Goal: Task Accomplishment & Management: Manage account settings

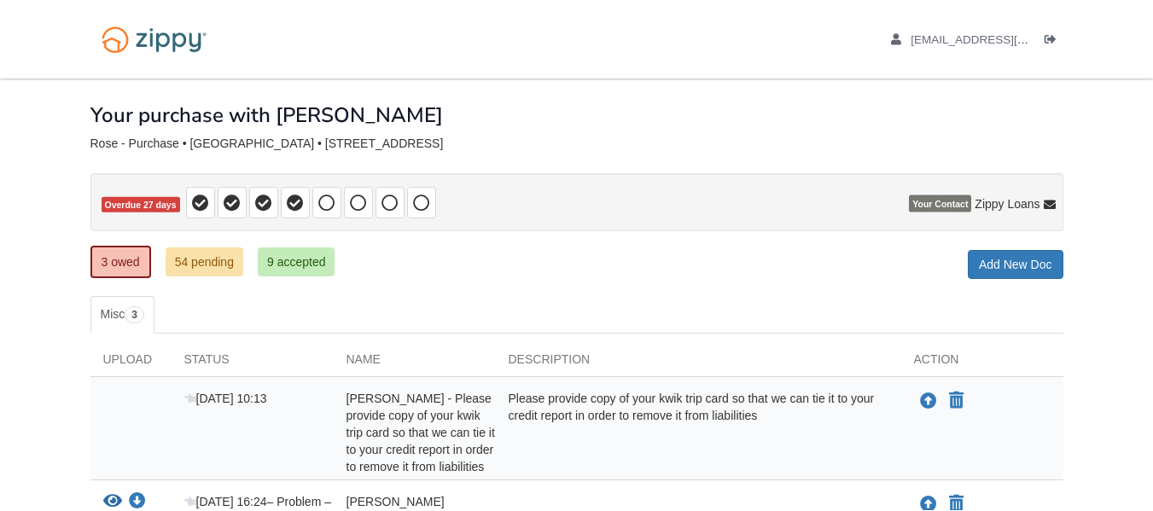
scroll to position [187, 0]
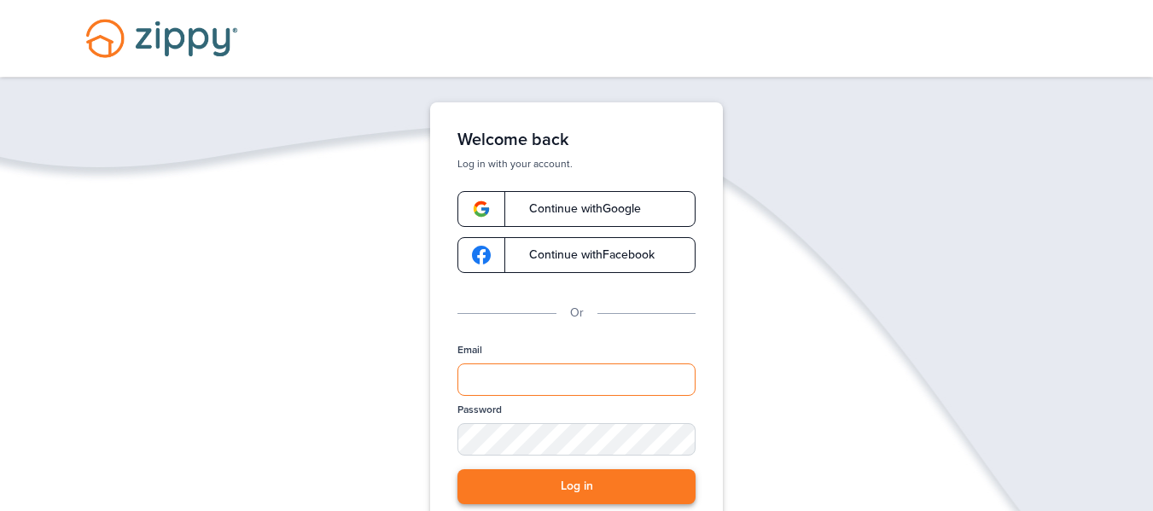
type input "**********"
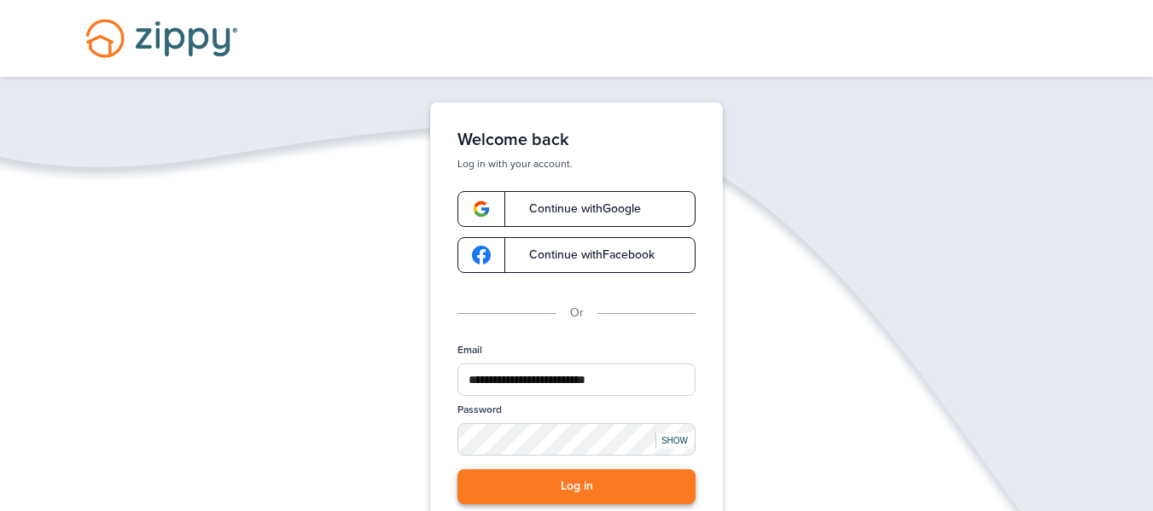
click at [507, 486] on button "Log in" at bounding box center [576, 486] width 238 height 35
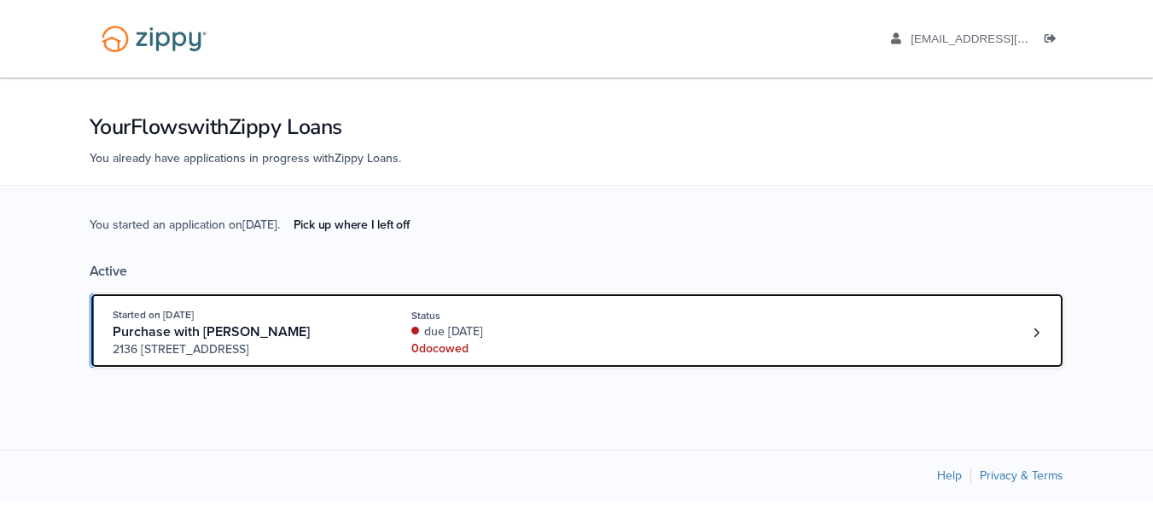
click at [317, 328] on div "Purchase with [PERSON_NAME]" at bounding box center [243, 332] width 260 height 18
